Goal: Find specific page/section: Find specific page/section

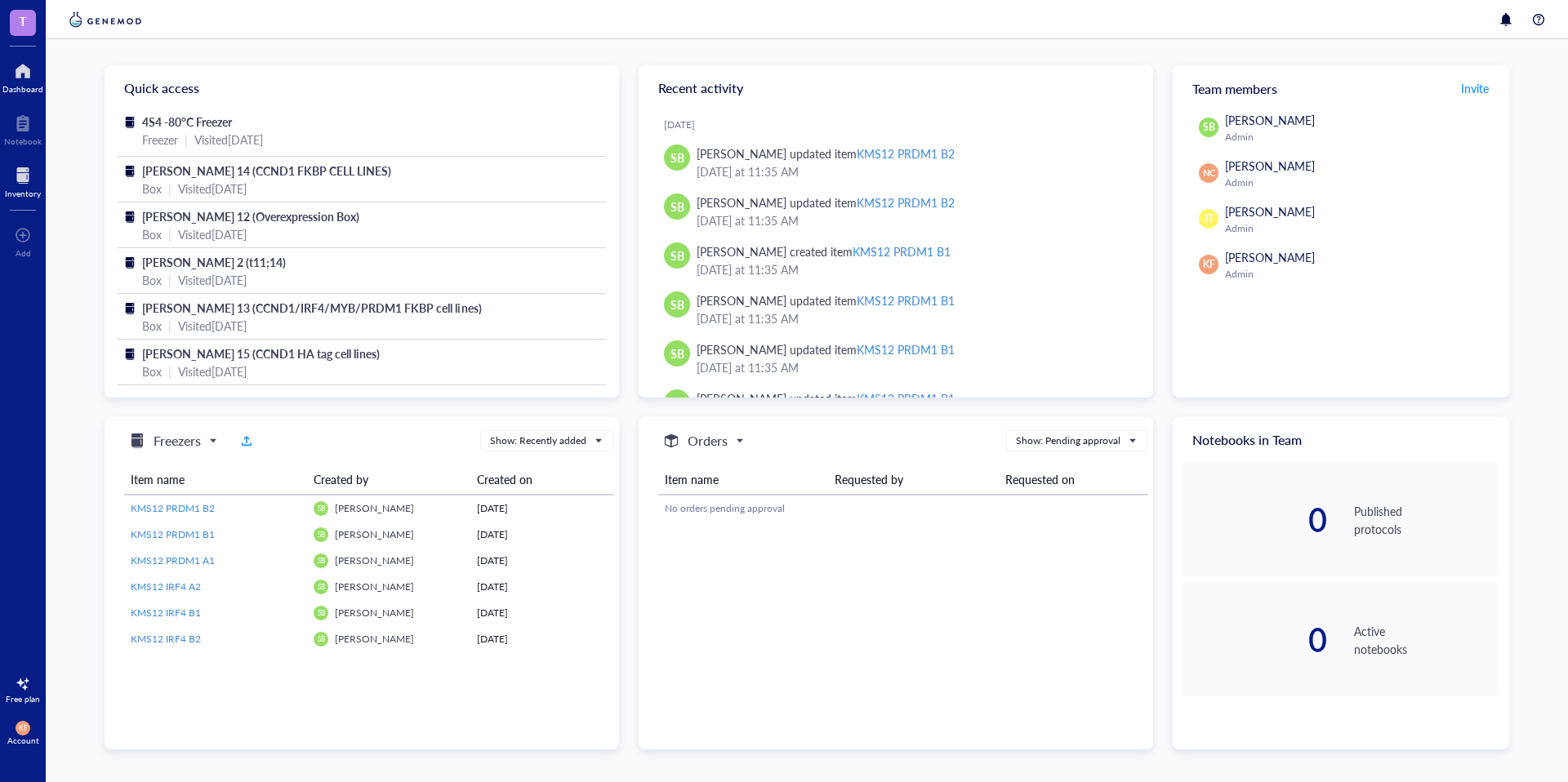
click at [24, 181] on div at bounding box center [23, 175] width 36 height 26
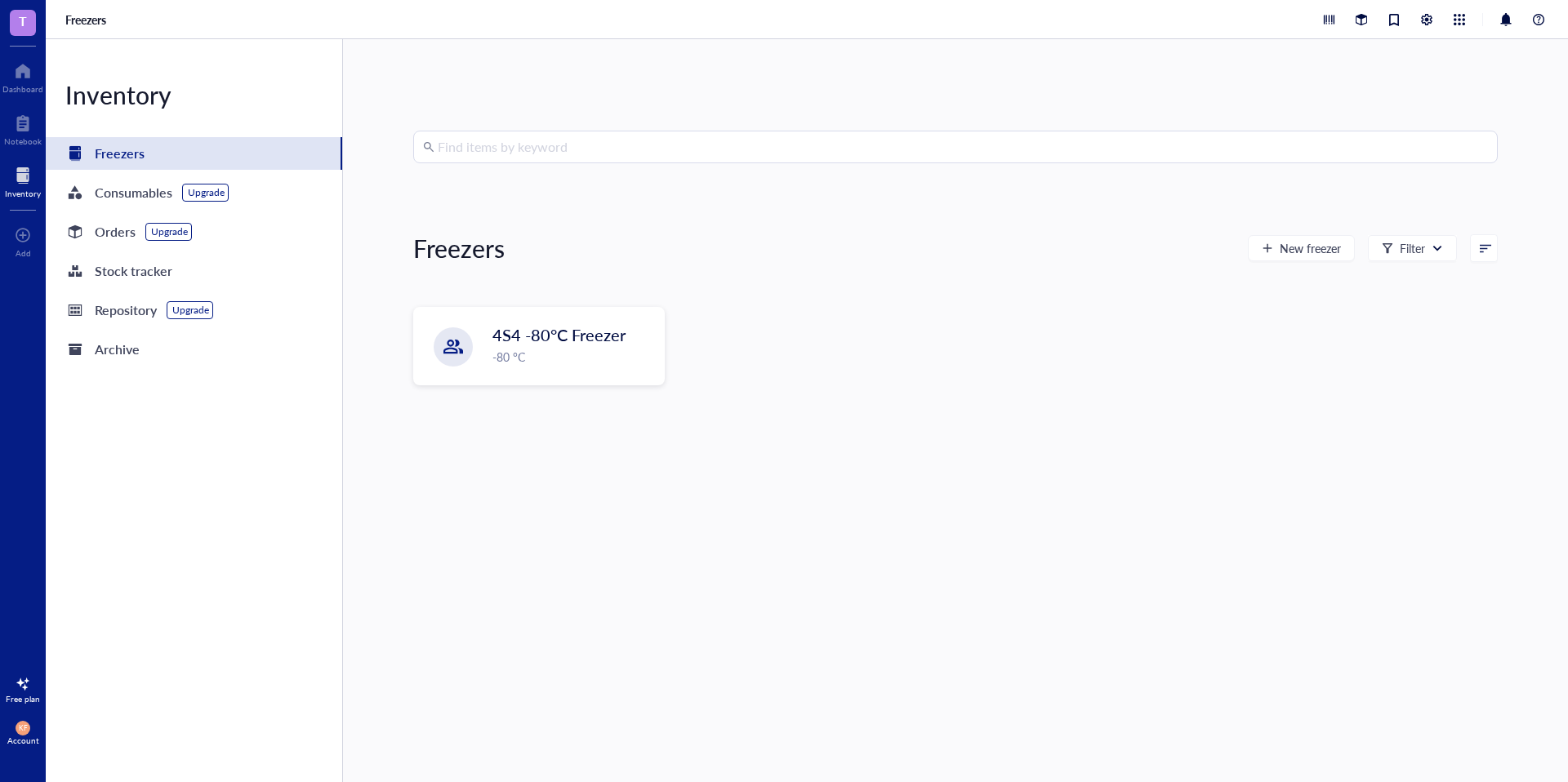
click at [453, 162] on input "search" at bounding box center [963, 147] width 1050 height 31
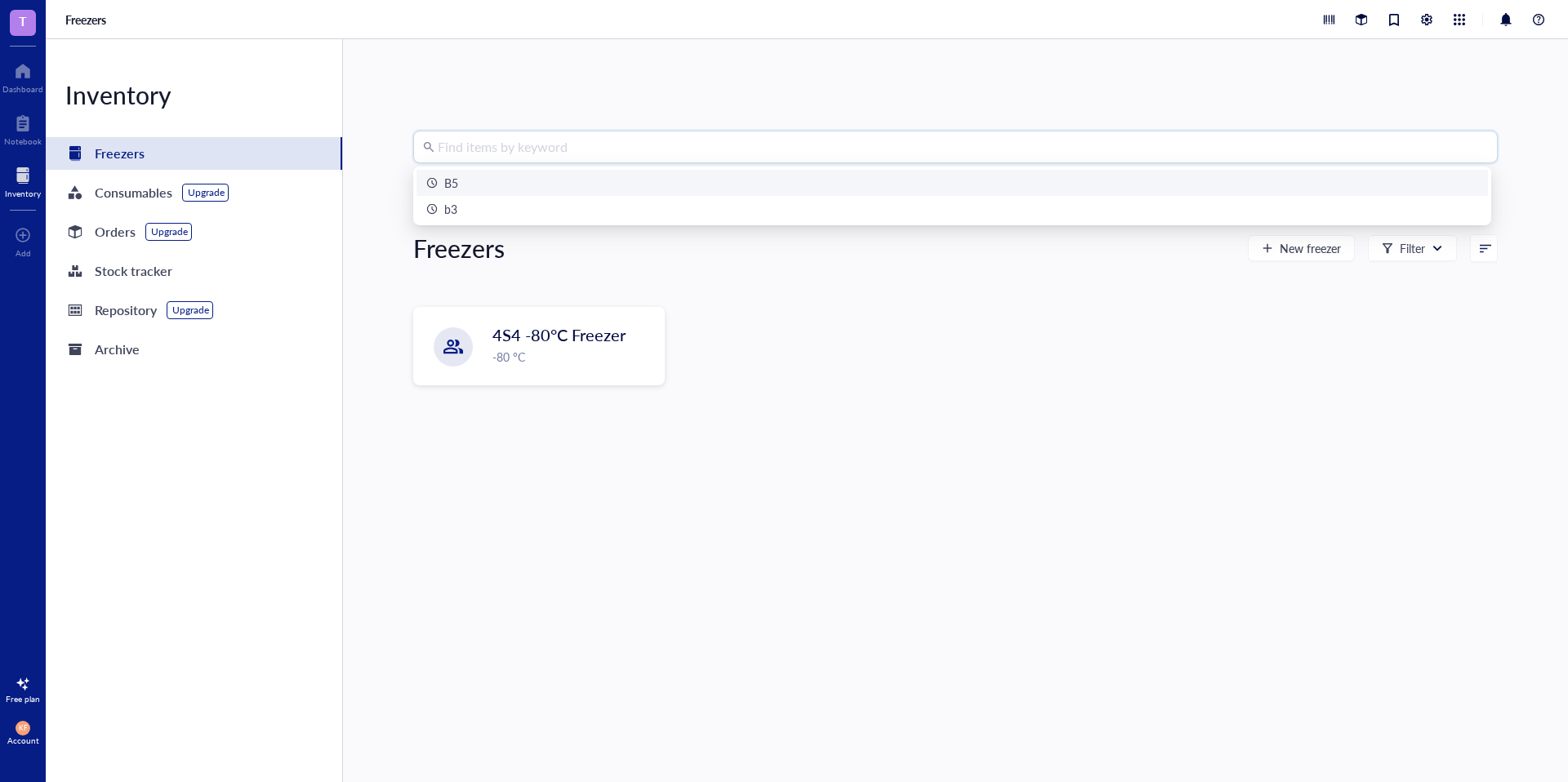
type input "k"
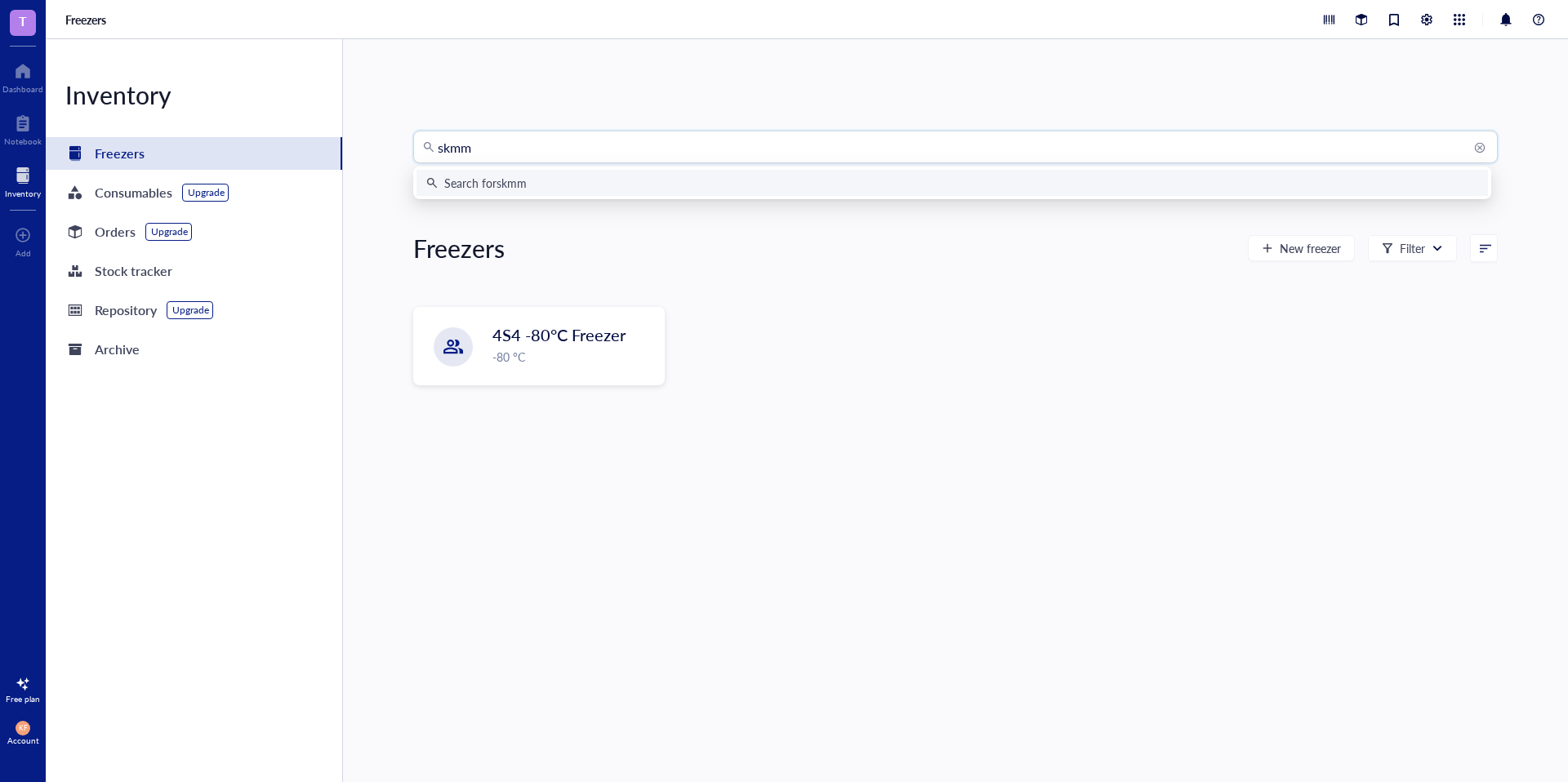
type input "skmm2"
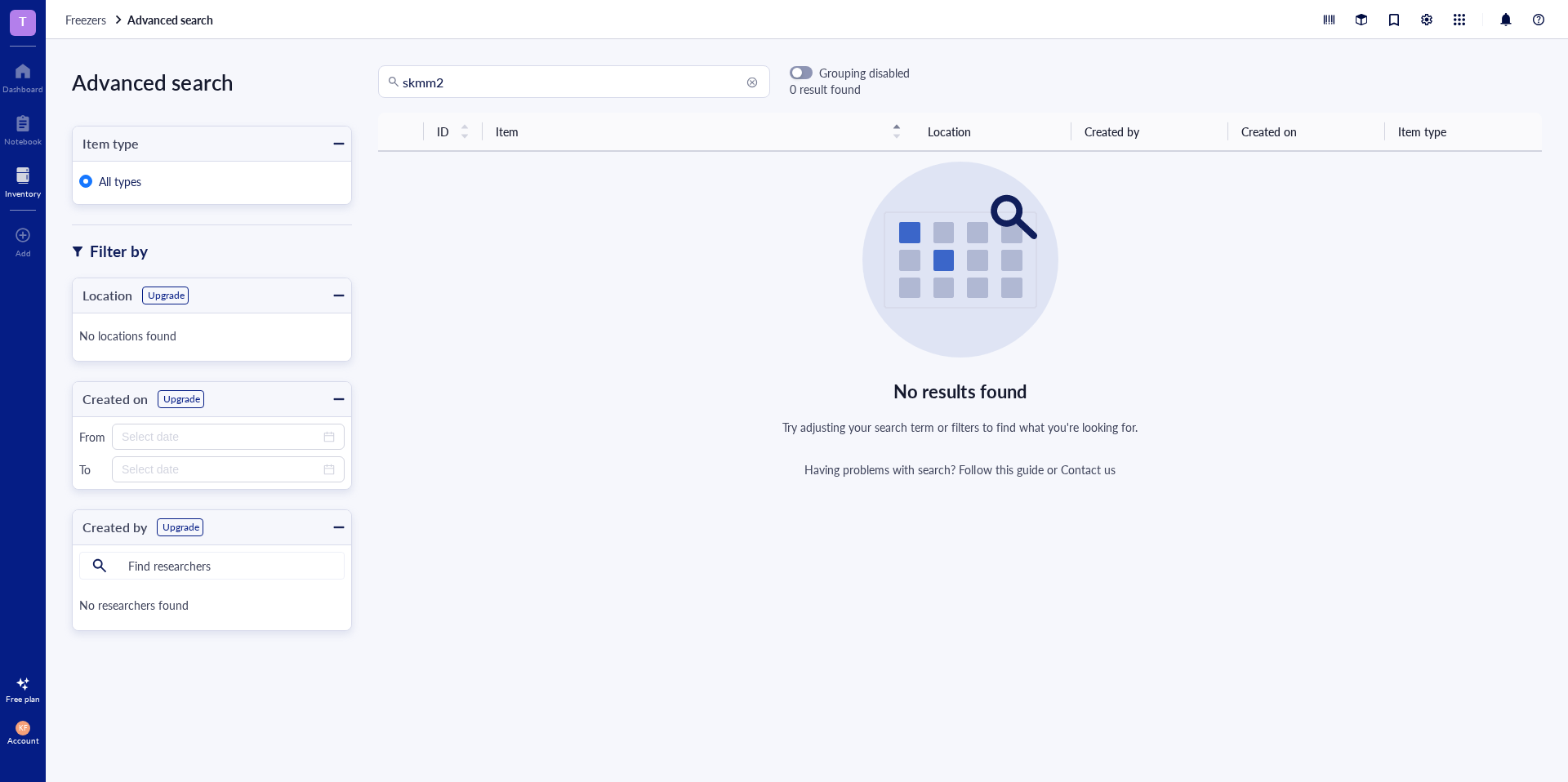
click at [456, 77] on input "skmm2" at bounding box center [581, 82] width 358 height 31
type input "sk"
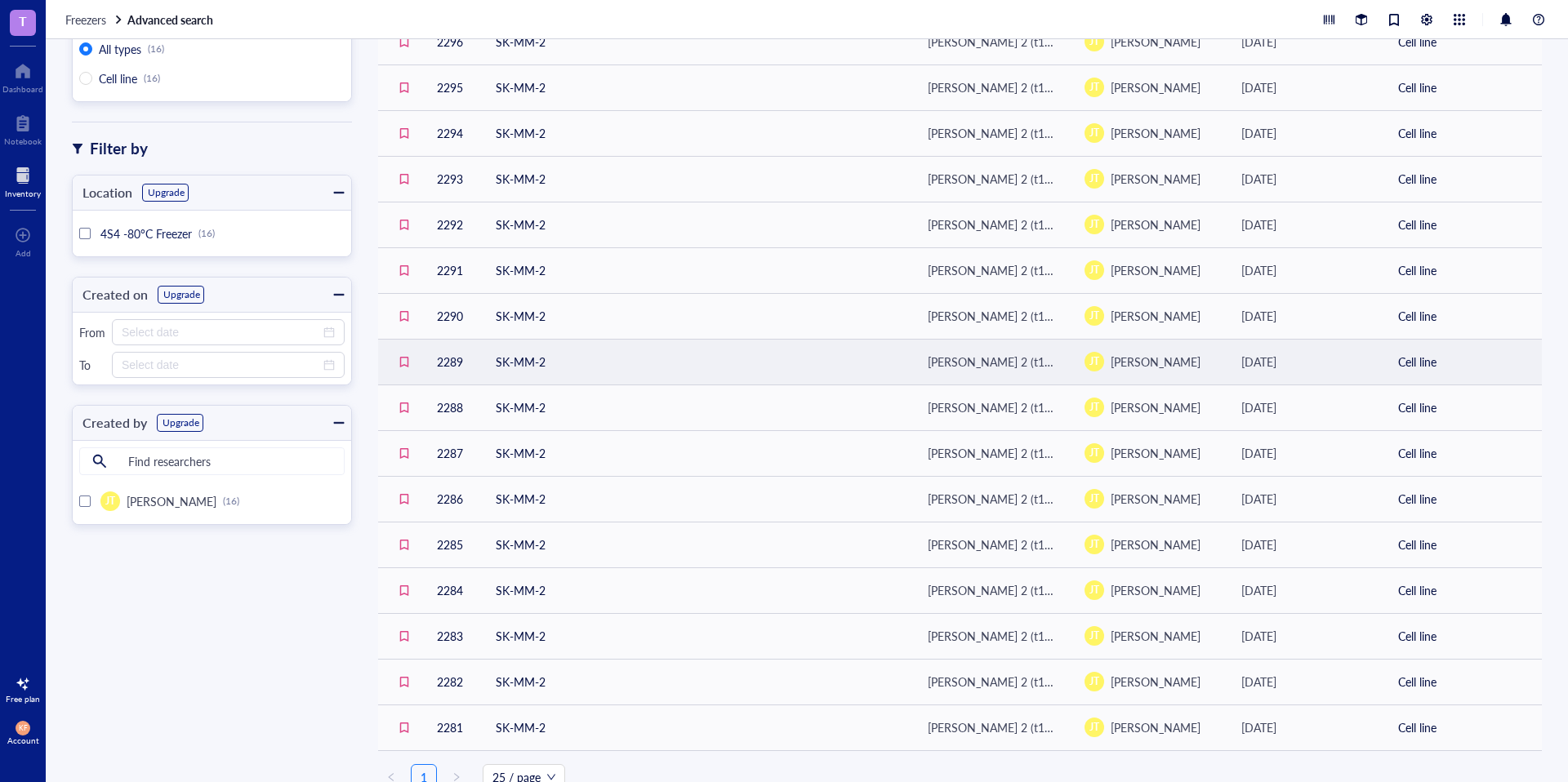
scroll to position [145, 0]
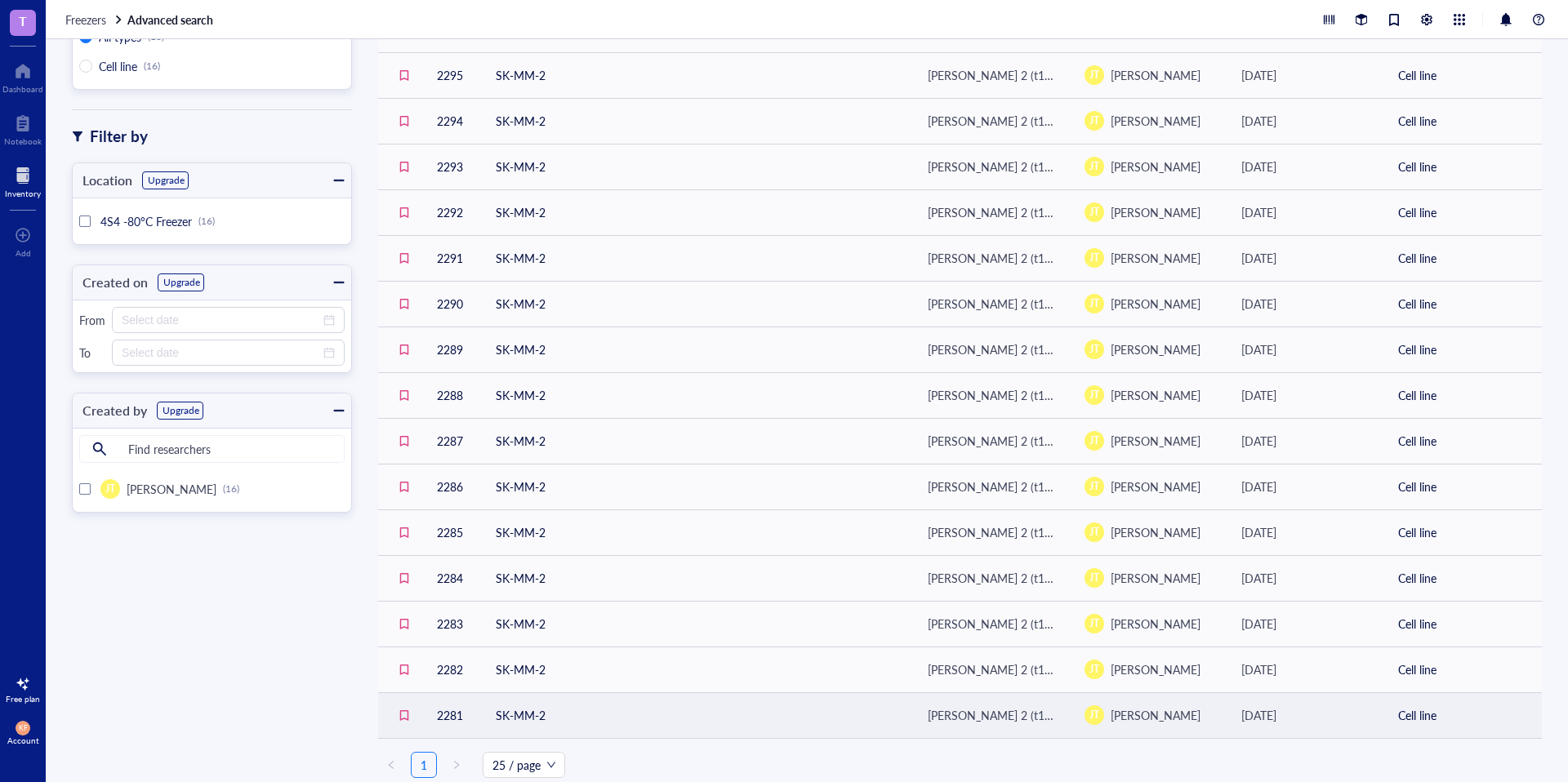
click at [525, 719] on td "SK-MM-2" at bounding box center [698, 716] width 432 height 46
